Goal: Information Seeking & Learning: Learn about a topic

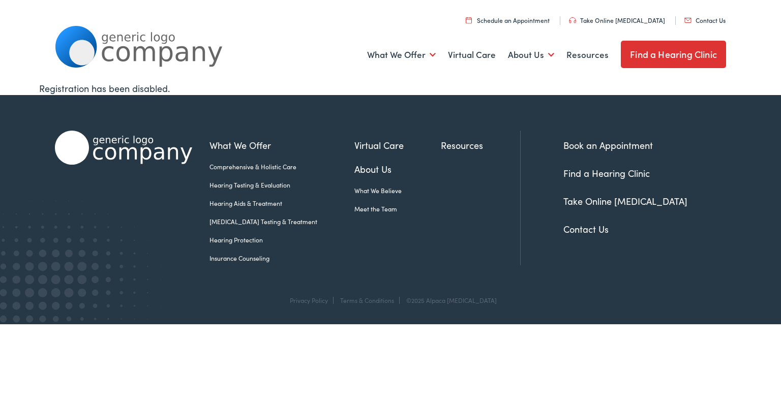
click at [248, 241] on link "Hearing Protection" at bounding box center [281, 239] width 145 height 9
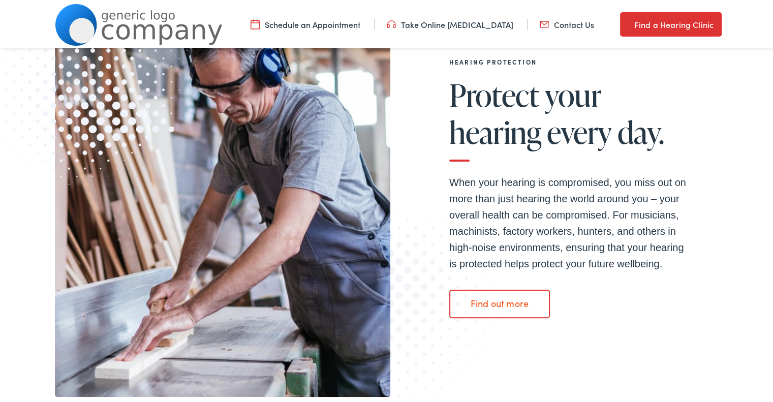
scroll to position [191, 0]
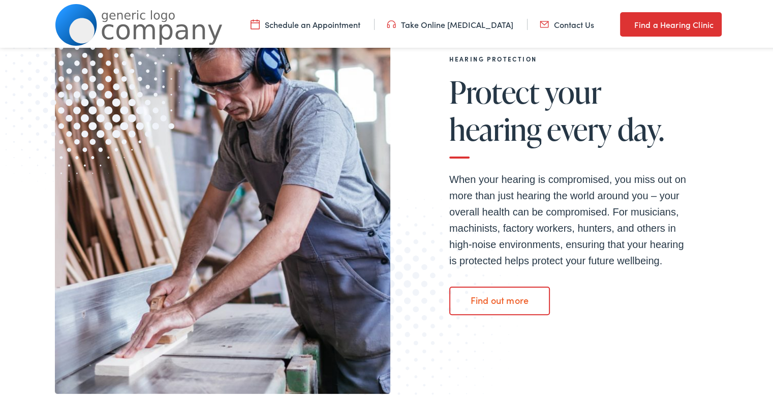
click at [497, 301] on link "Find out more" at bounding box center [499, 299] width 101 height 28
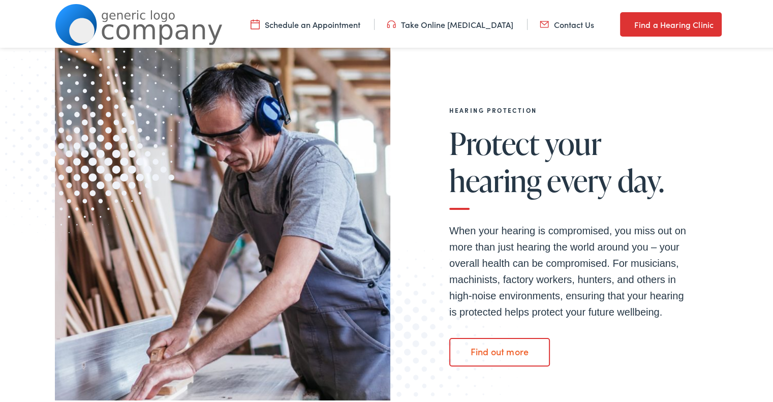
scroll to position [139, 0]
click at [496, 167] on span "hearing" at bounding box center [495, 179] width 92 height 34
click at [503, 347] on link "Find out more" at bounding box center [499, 351] width 101 height 28
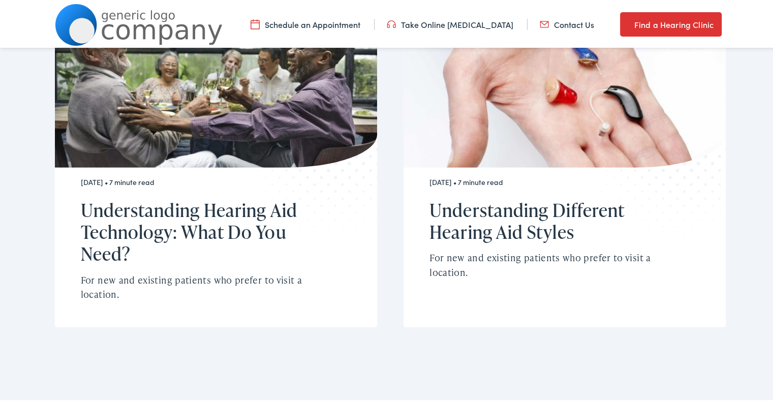
scroll to position [3241, 0]
